Goal: Find specific page/section

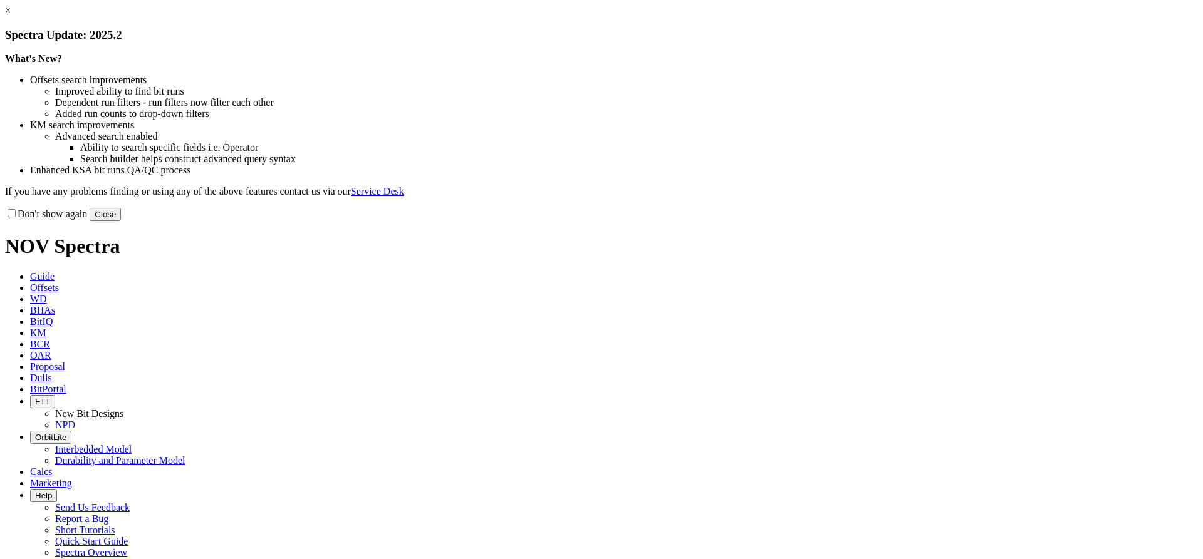
click at [11, 16] on link "×" at bounding box center [8, 10] width 6 height 11
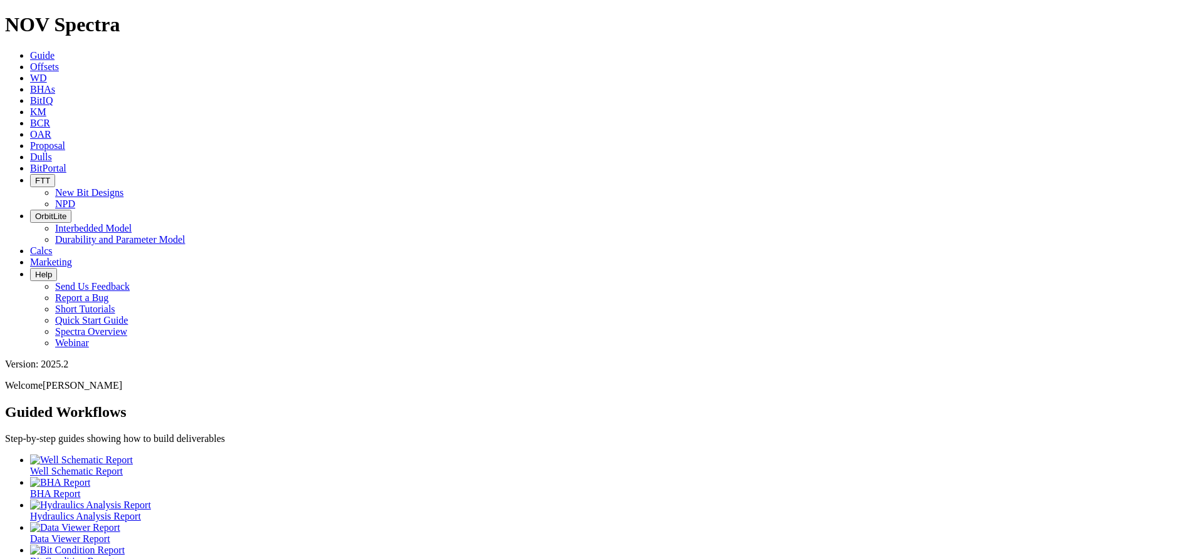
click at [30, 152] on icon at bounding box center [30, 157] width 0 height 11
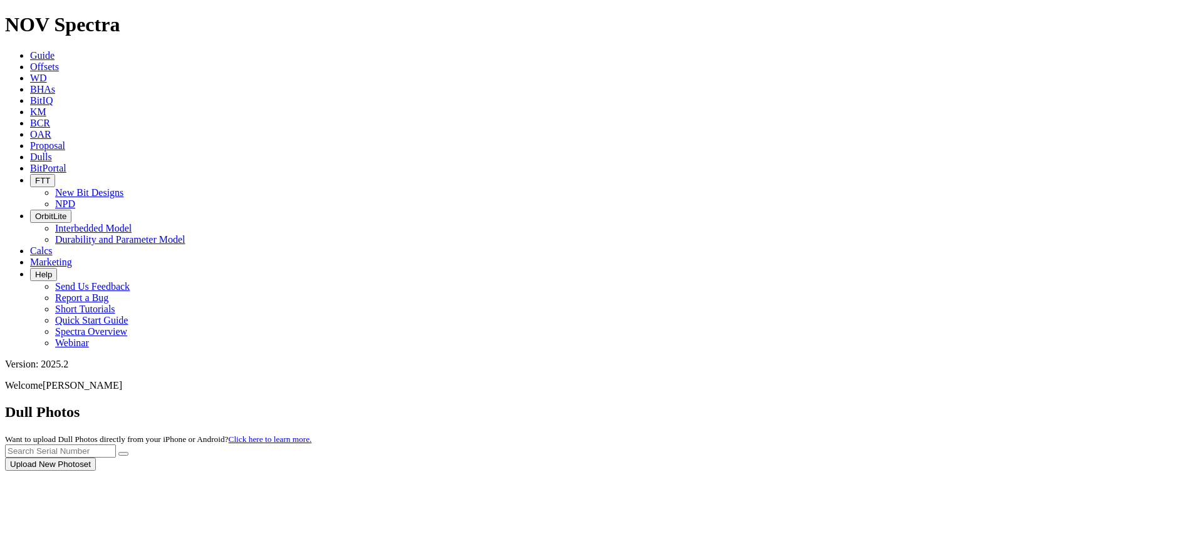
click at [953, 471] on div at bounding box center [601, 471] width 1193 height 0
click at [116, 445] on input "text" at bounding box center [60, 451] width 111 height 13
type input "a"
type input "A315792"
click at [128, 452] on button "submit" at bounding box center [123, 454] width 10 height 4
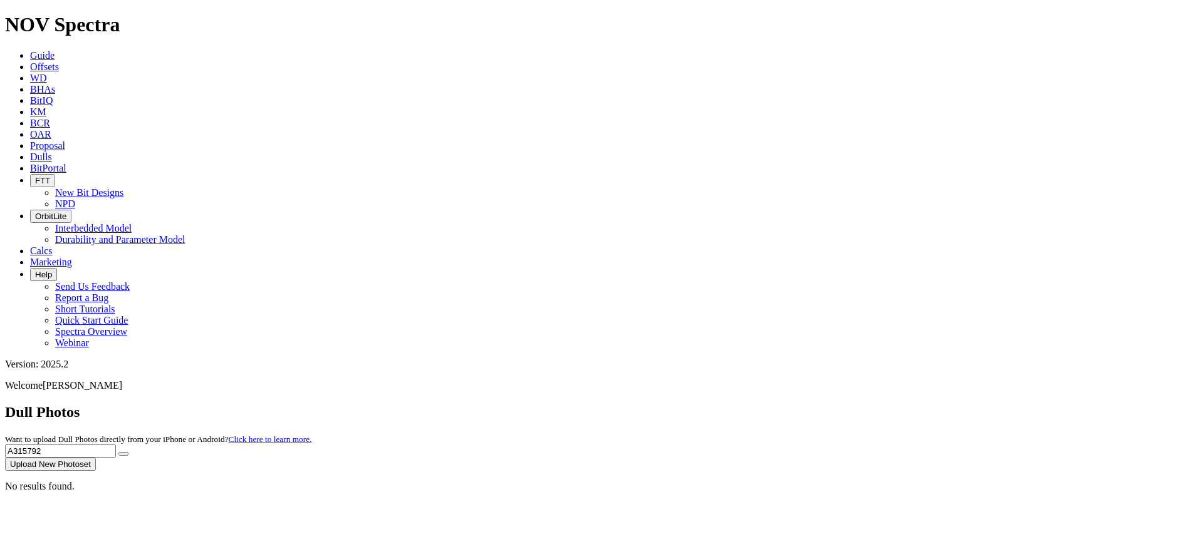
click at [123, 454] on icon "submit" at bounding box center [123, 454] width 0 height 0
